Goal: Task Accomplishment & Management: Manage account settings

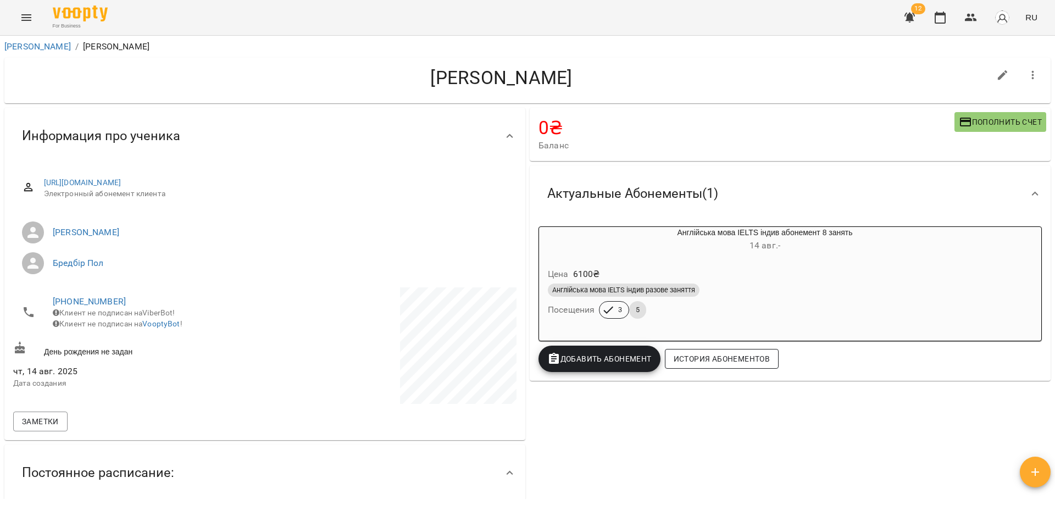
click at [689, 364] on span "История абонементов" at bounding box center [722, 358] width 96 height 13
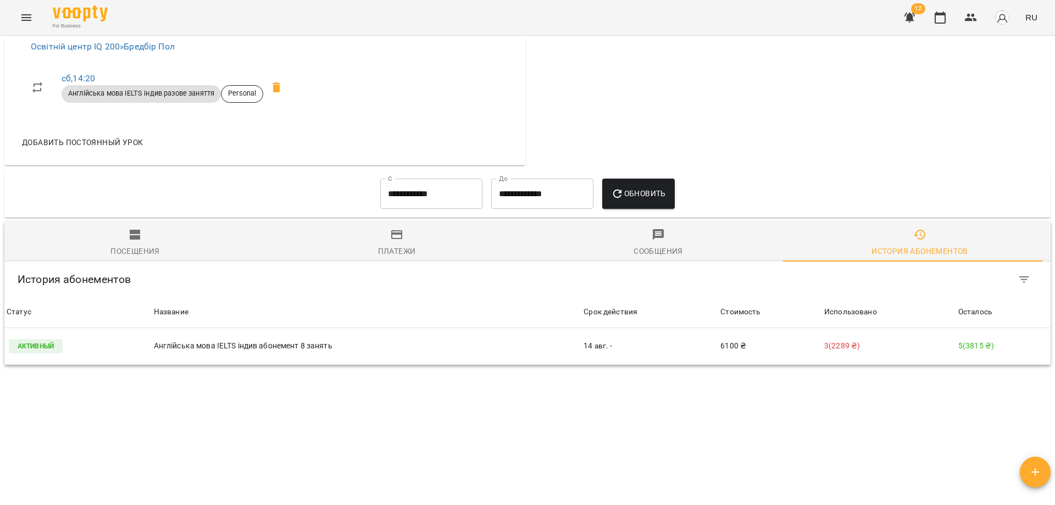
click at [147, 228] on span "Посещения" at bounding box center [135, 243] width 248 height 30
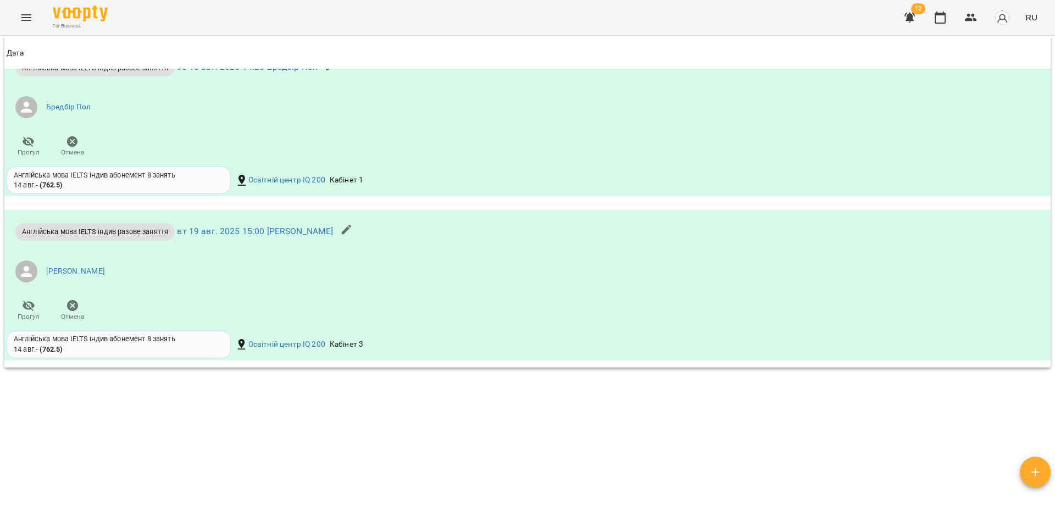
scroll to position [1068, 0]
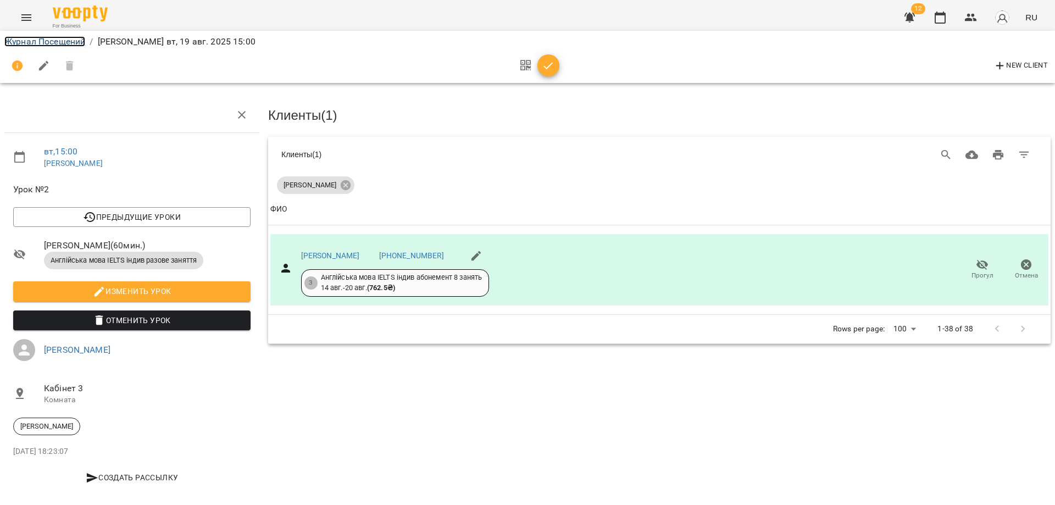
click at [49, 41] on link "Журнал Посещений" at bounding box center [44, 41] width 81 height 10
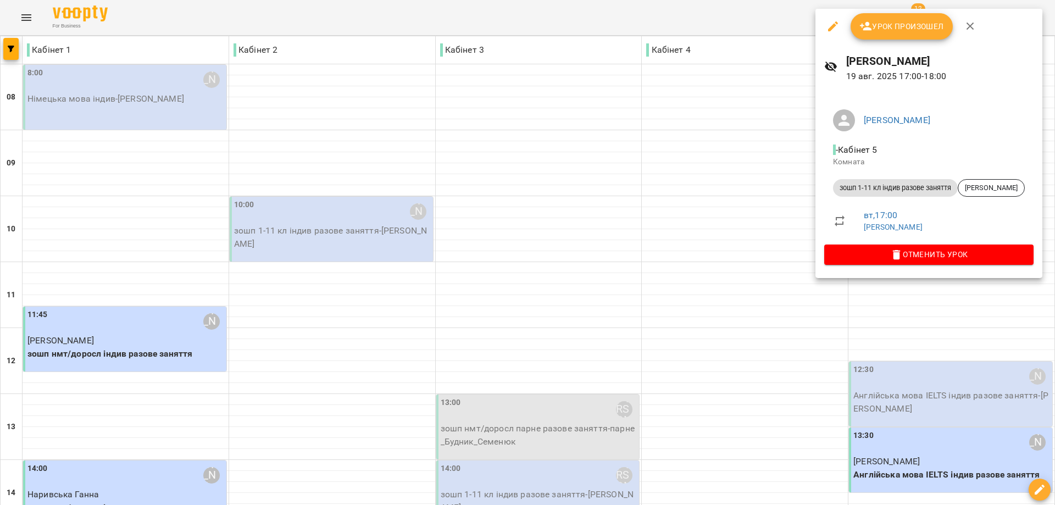
click at [896, 25] on span "Урок произошел" at bounding box center [901, 26] width 85 height 13
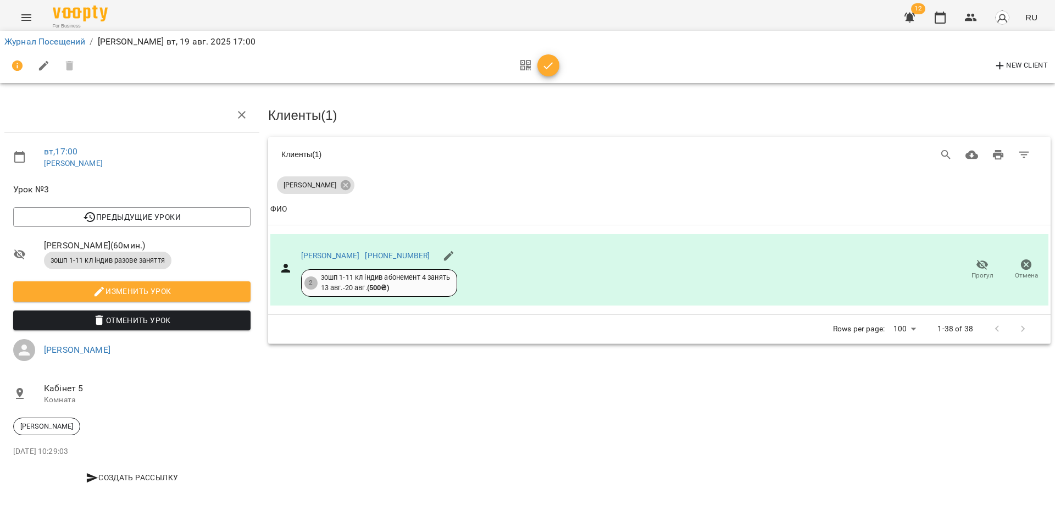
click at [551, 65] on icon "button" at bounding box center [548, 65] width 13 height 13
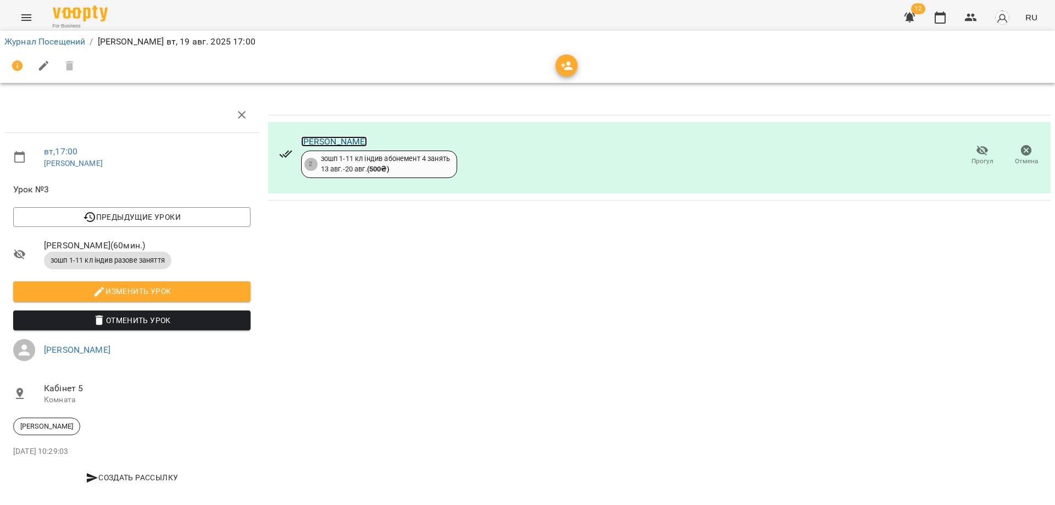
click at [333, 143] on link "[PERSON_NAME]" at bounding box center [334, 141] width 66 height 10
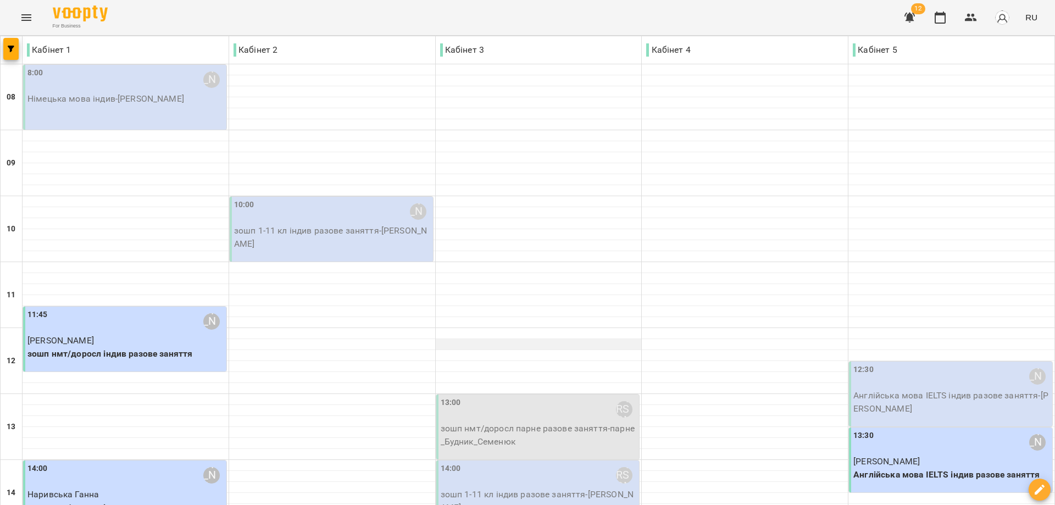
scroll to position [330, 0]
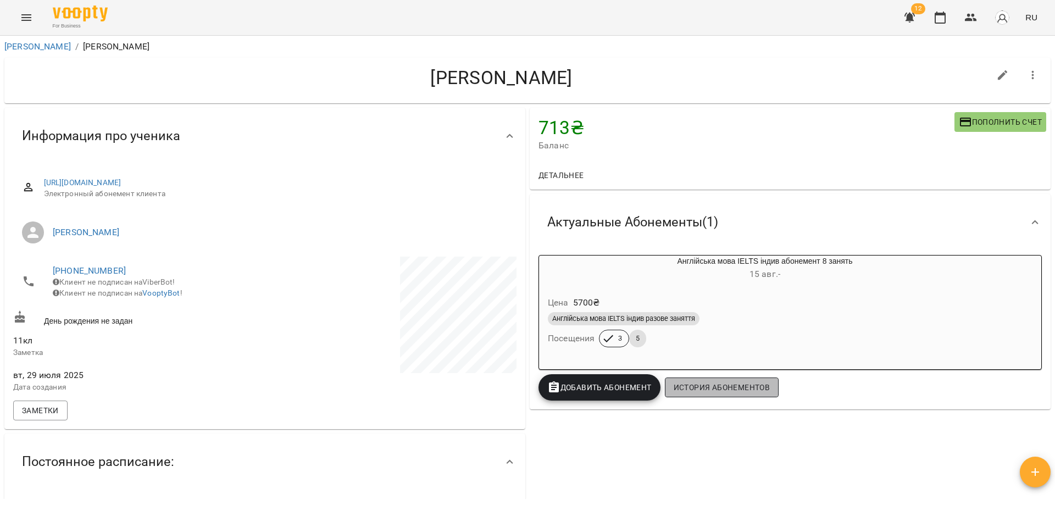
click at [711, 386] on span "История абонементов" at bounding box center [722, 387] width 96 height 13
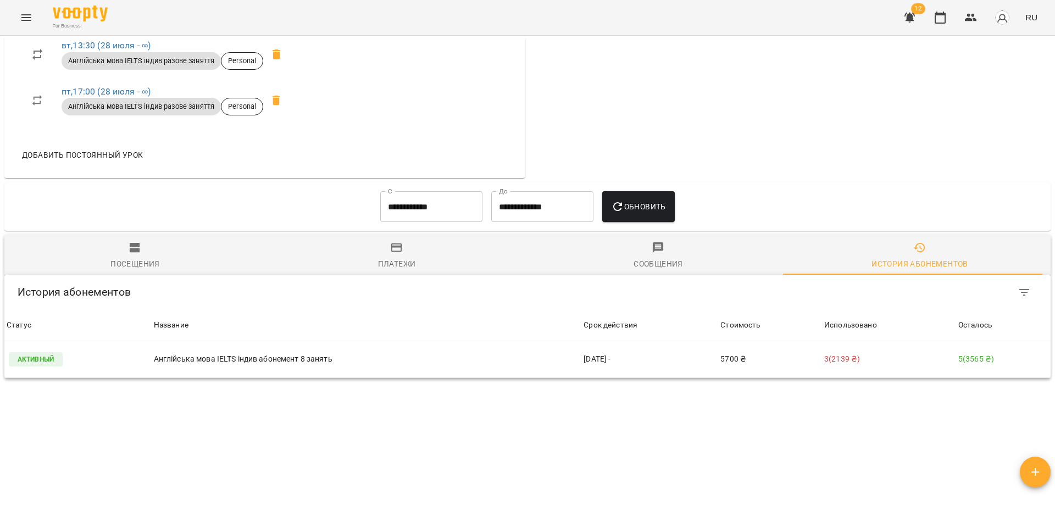
scroll to position [574, 0]
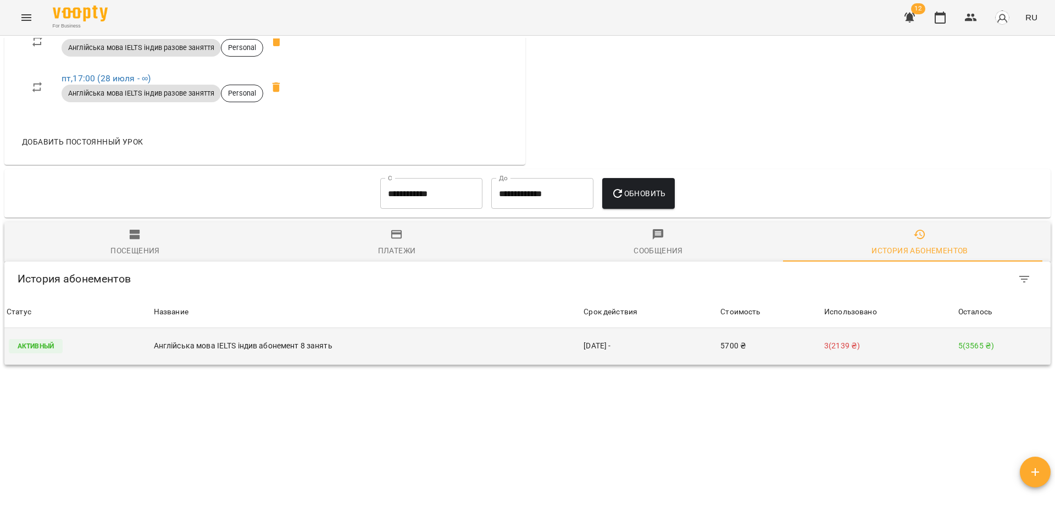
click at [214, 340] on p "Англійська мова IELTS індив абонемент 8 занять" at bounding box center [367, 346] width 426 height 12
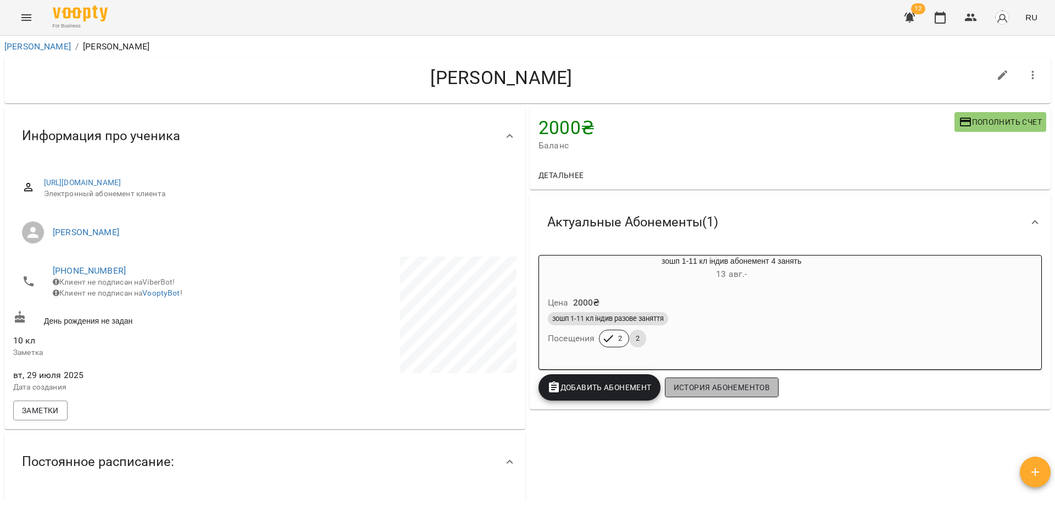
click at [715, 387] on span "История абонементов" at bounding box center [722, 387] width 96 height 13
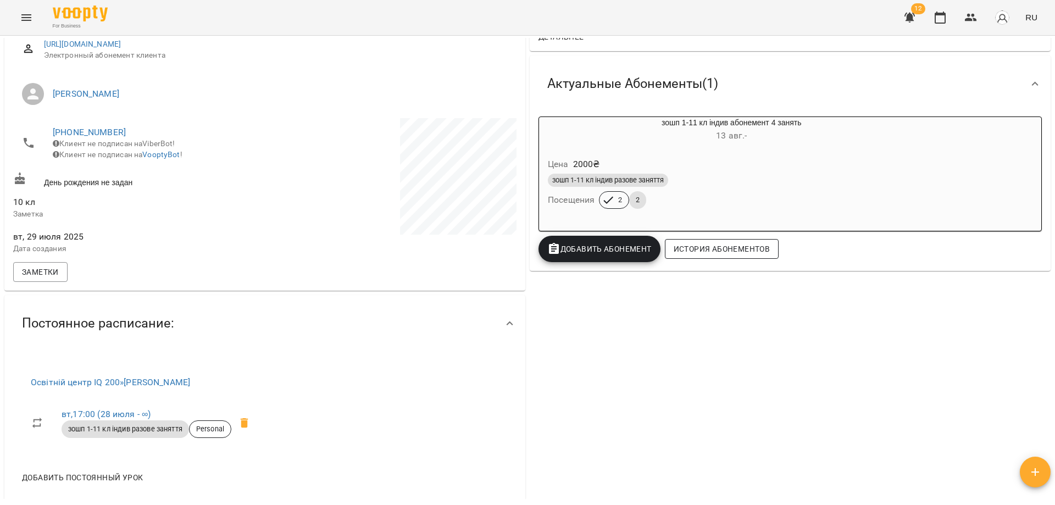
scroll to position [36, 0]
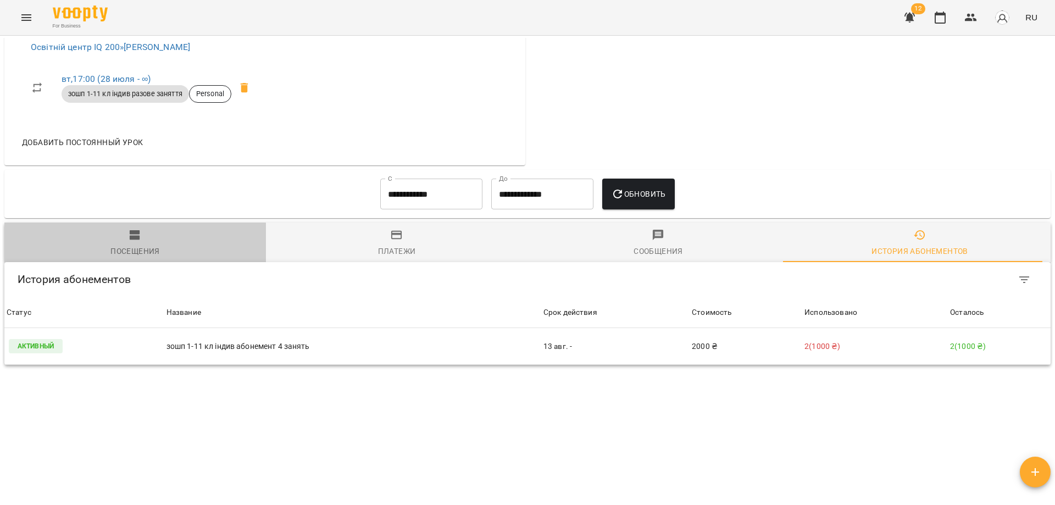
click at [134, 245] on div "Посещения" at bounding box center [134, 251] width 49 height 13
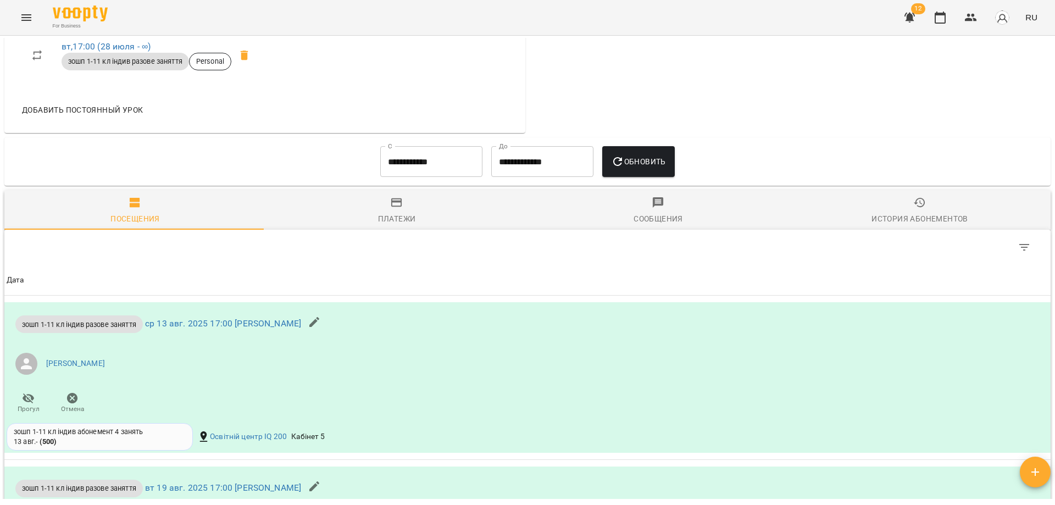
scroll to position [499, 0]
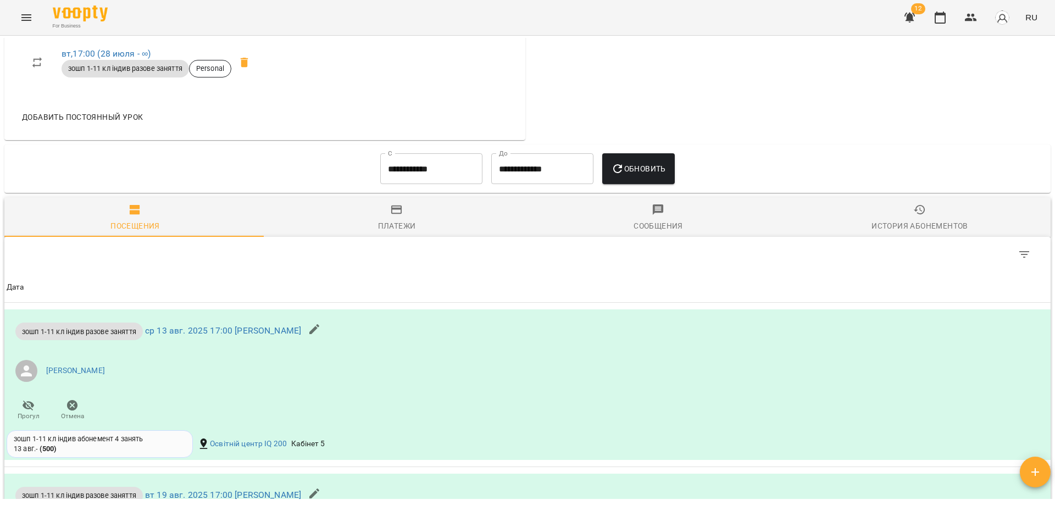
click at [393, 203] on icon "button" at bounding box center [396, 209] width 13 height 13
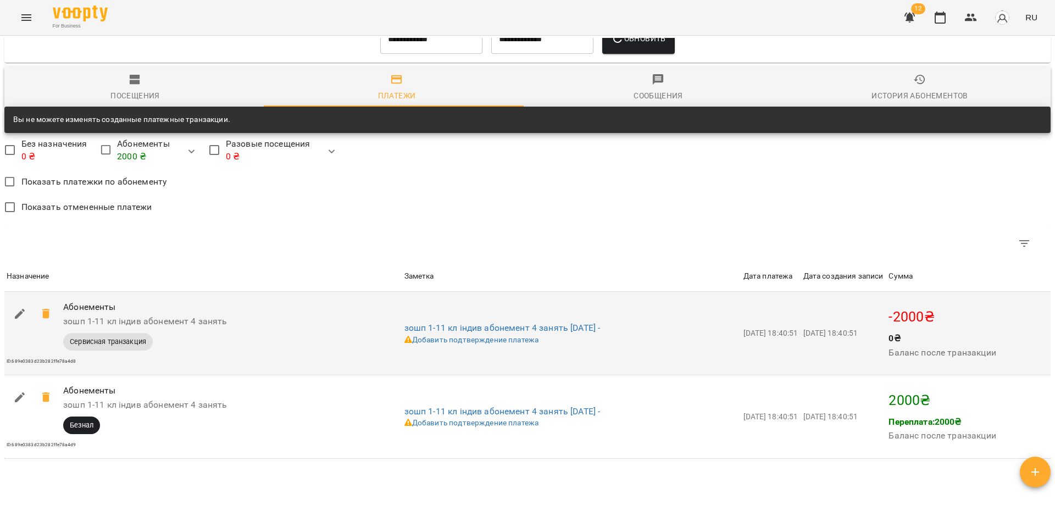
scroll to position [664, 0]
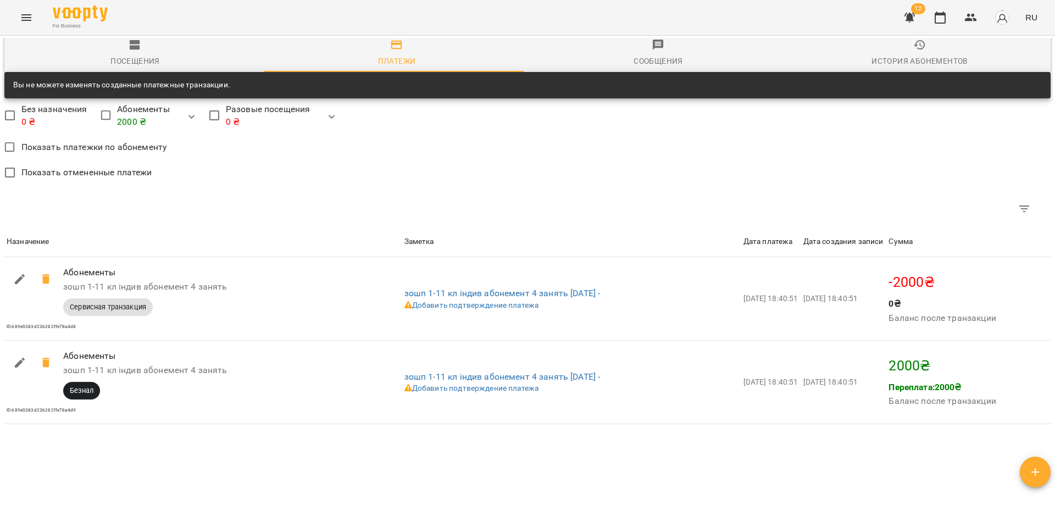
click at [126, 115] on p "2000 ₴" at bounding box center [143, 121] width 52 height 13
